Goal: Task Accomplishment & Management: Complete application form

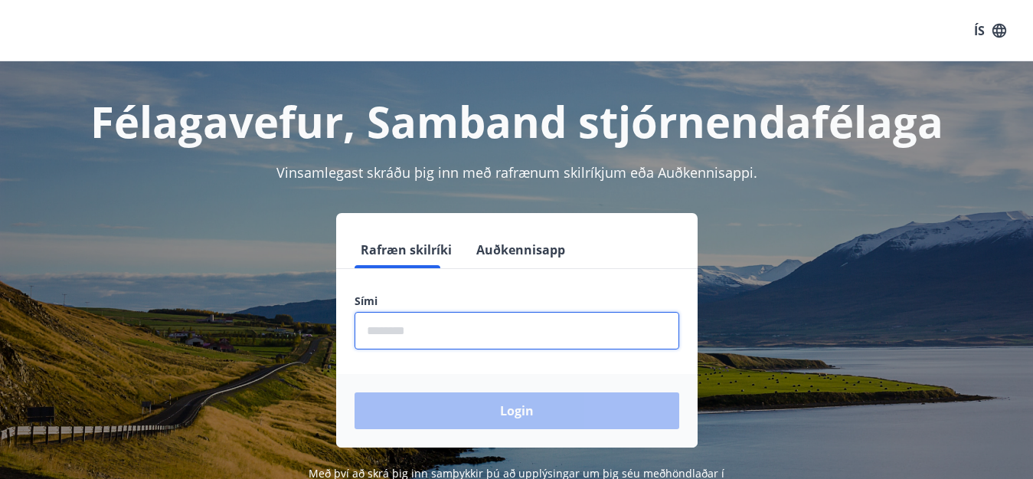
click at [424, 325] on input "phone" at bounding box center [517, 331] width 325 height 38
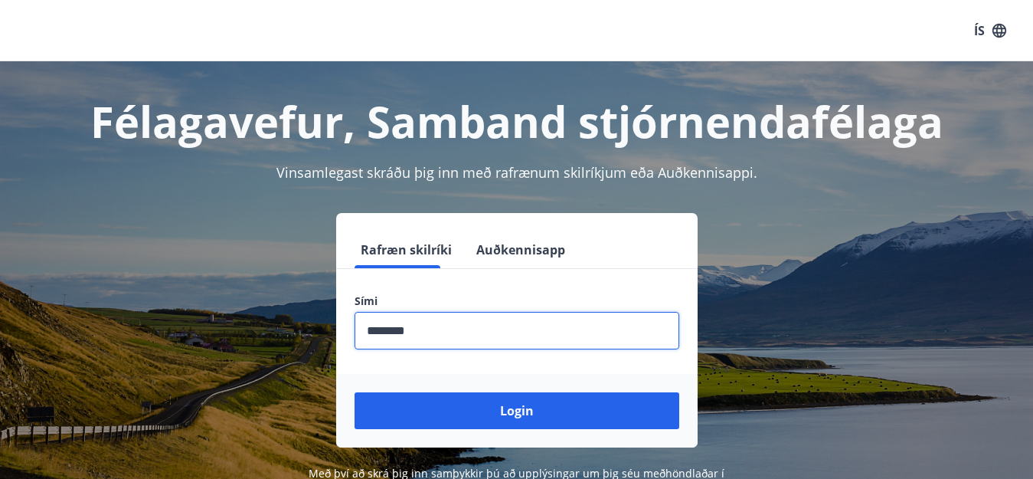
type input "********"
click at [355, 392] on button "Login" at bounding box center [517, 410] width 325 height 37
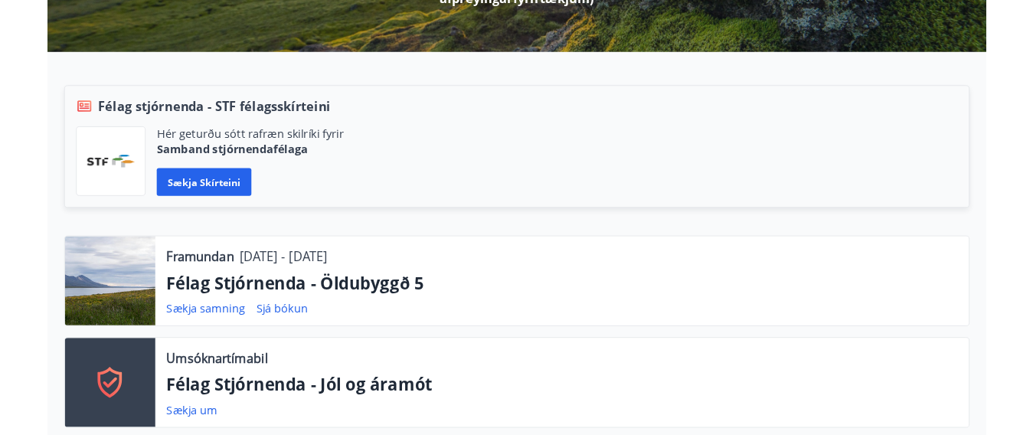
scroll to position [383, 0]
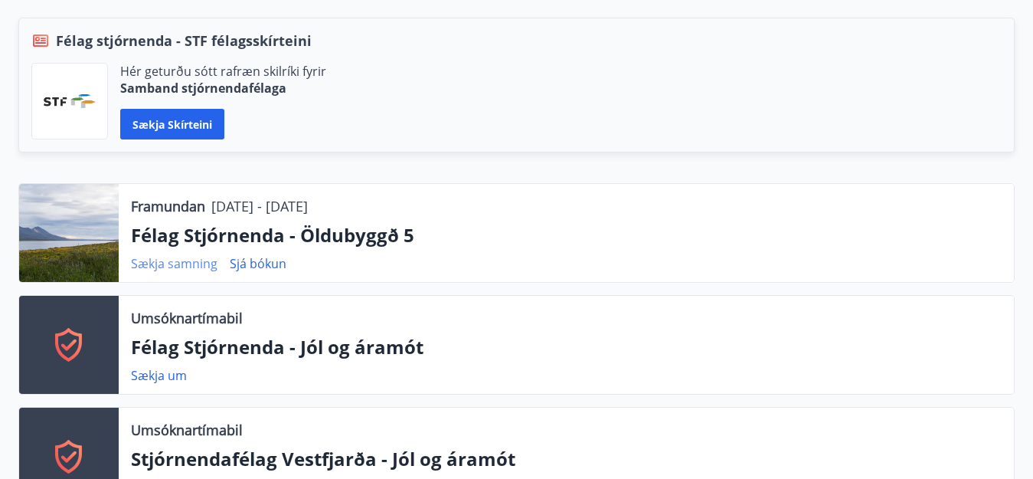
click at [192, 255] on link "Sækja samning" at bounding box center [174, 263] width 87 height 17
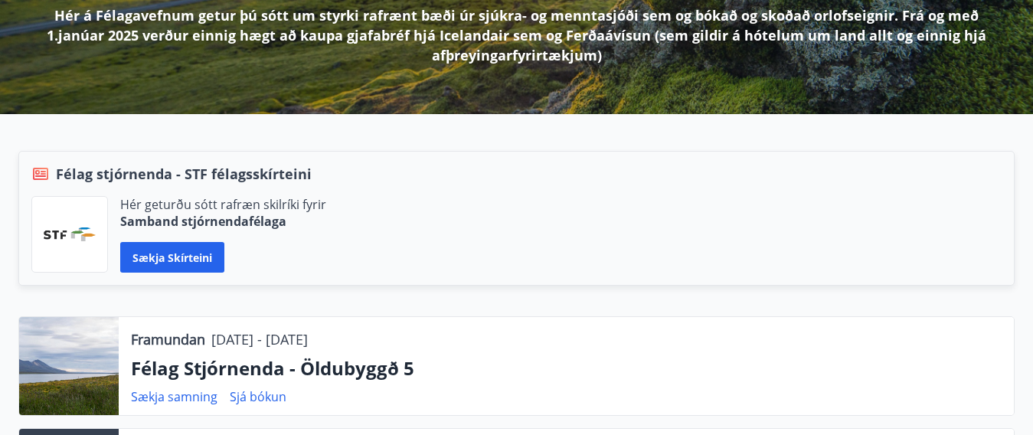
scroll to position [0, 0]
